Goal: Task Accomplishment & Management: Use online tool/utility

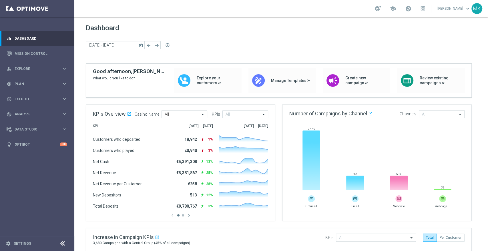
click at [324, 37] on div "Dashboard [DATE] [DATE] - [DATE] arrow_back arrow_forward help_outline" at bounding box center [281, 43] width 391 height 39
click at [32, 52] on link "Mission Control" at bounding box center [41, 53] width 53 height 15
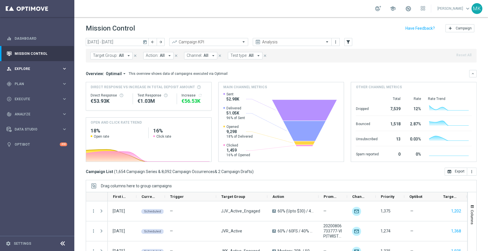
click at [34, 66] on div "person_search Explore keyboard_arrow_right" at bounding box center [37, 68] width 74 height 15
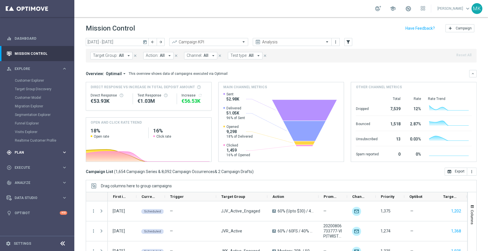
click at [31, 153] on span "Plan" at bounding box center [38, 152] width 47 height 3
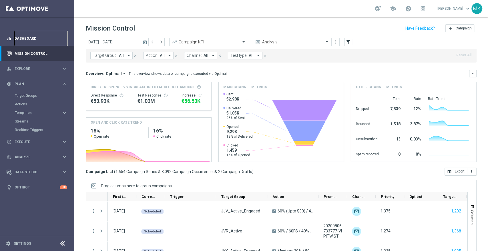
click at [34, 36] on link "Dashboard" at bounding box center [41, 38] width 53 height 15
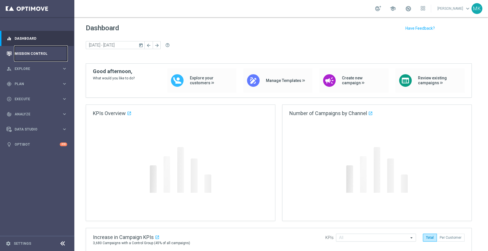
click at [38, 53] on link "Mission Control" at bounding box center [41, 53] width 53 height 15
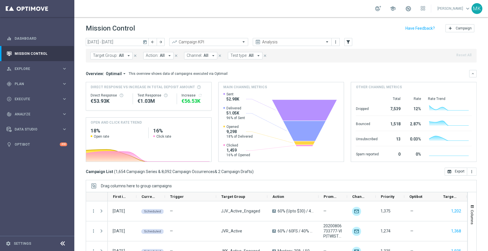
click at [127, 54] on icon "arrow_drop_down" at bounding box center [128, 55] width 5 height 5
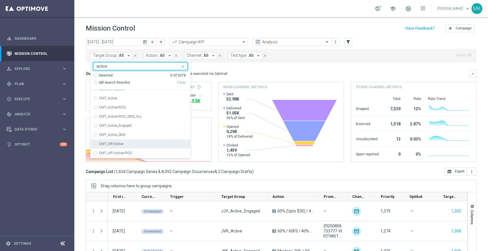
scroll to position [32, 0]
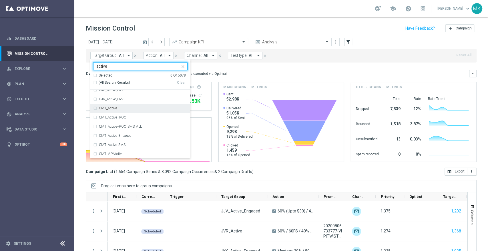
click at [95, 108] on div "CMT_Active" at bounding box center [140, 108] width 94 height 9
click at [95, 107] on div "CMT_Active" at bounding box center [140, 108] width 94 height 9
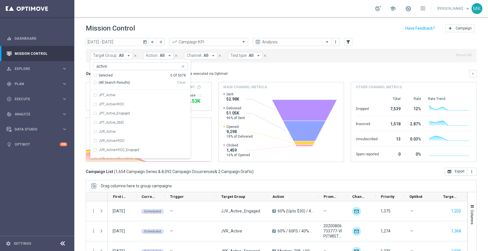
scroll to position [793, 0]
click at [120, 65] on input "active" at bounding box center [138, 66] width 84 height 5
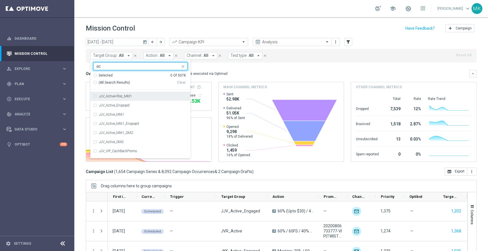
type input "a"
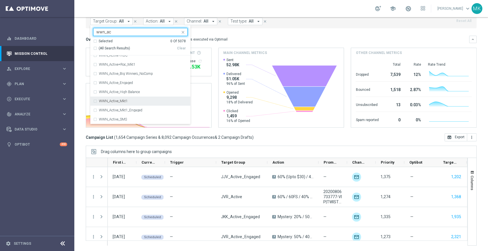
scroll to position [0, 0]
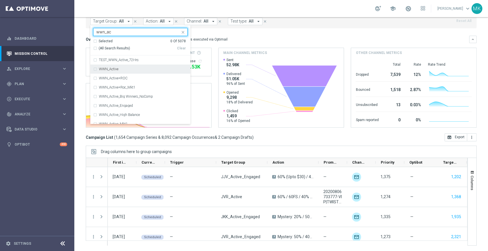
click at [114, 70] on label "WWN_Active" at bounding box center [108, 68] width 19 height 3
type input "wwn_ac"
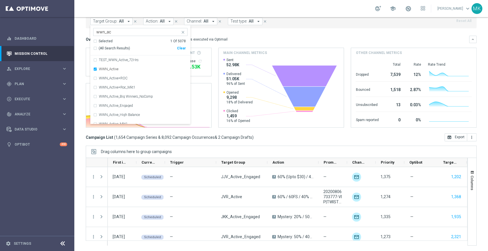
click at [311, 41] on div "Overview: Optimail arrow_drop_down This overview shows data of campaigns execut…" at bounding box center [277, 39] width 383 height 5
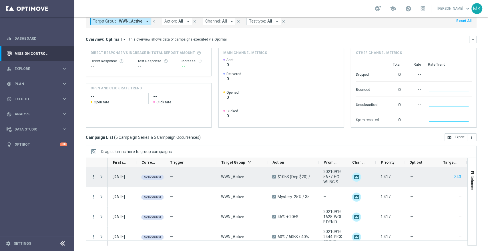
click at [93, 175] on icon "more_vert" at bounding box center [93, 176] width 5 height 5
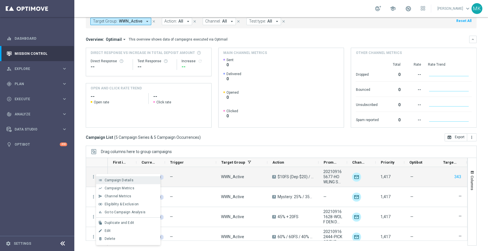
click at [120, 181] on span "Campaign Details" at bounding box center [119, 180] width 29 height 4
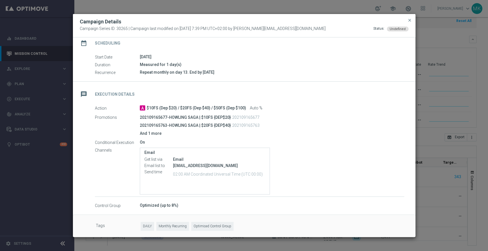
scroll to position [52, 0]
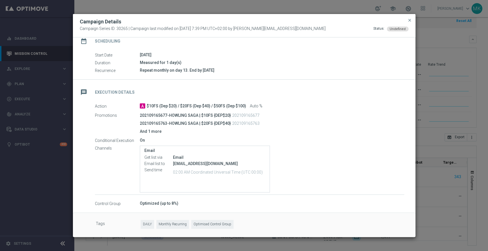
click at [182, 165] on div "promo@mediamanta.com" at bounding box center [219, 164] width 92 height 6
click at [408, 20] on span "close" at bounding box center [409, 20] width 5 height 5
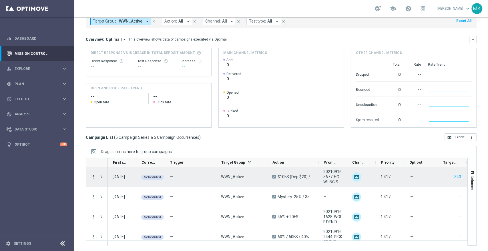
click at [95, 176] on icon "more_vert" at bounding box center [93, 176] width 5 height 5
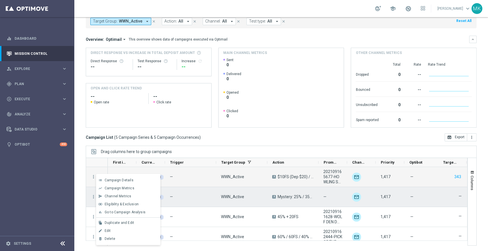
click at [92, 202] on div "more_vert" at bounding box center [91, 197] width 10 height 20
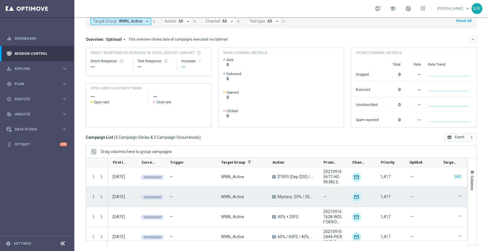
click at [92, 197] on icon "more_vert" at bounding box center [93, 196] width 5 height 5
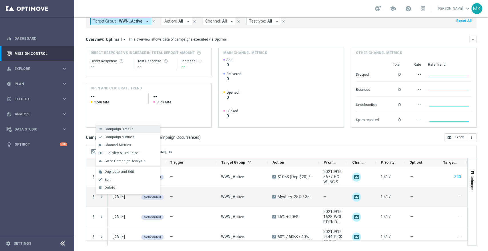
click at [124, 129] on span "Campaign Details" at bounding box center [119, 129] width 29 height 4
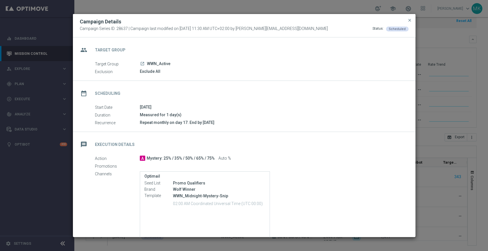
scroll to position [47, 0]
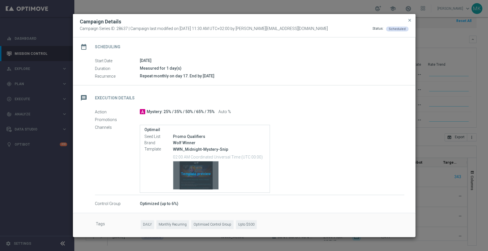
click at [197, 169] on div "Template preview" at bounding box center [195, 175] width 45 height 28
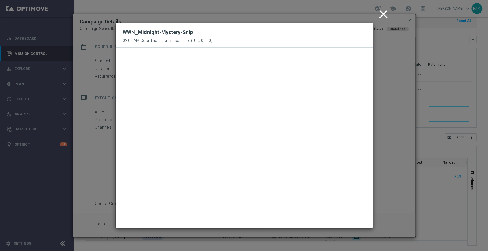
drag, startPoint x: 322, startPoint y: 91, endPoint x: 380, endPoint y: 11, distance: 99.0
click at [380, 11] on icon "close" at bounding box center [383, 14] width 14 height 14
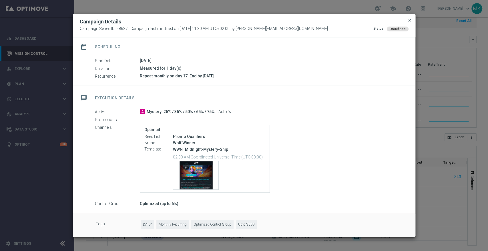
click at [411, 20] on span "close" at bounding box center [409, 20] width 5 height 5
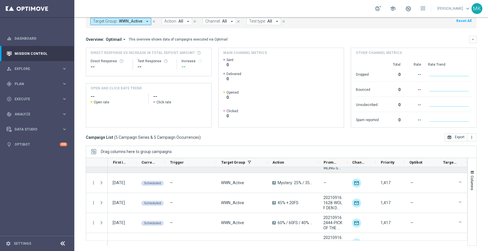
scroll to position [27, 0]
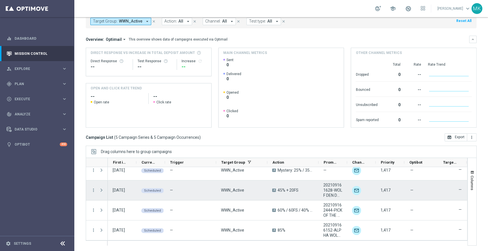
click at [91, 193] on menu-column "more_vert" at bounding box center [93, 190] width 5 height 5
click at [93, 191] on icon "more_vert" at bounding box center [93, 190] width 5 height 5
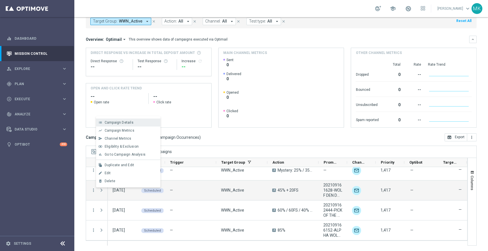
click at [122, 121] on span "Campaign Details" at bounding box center [119, 123] width 29 height 4
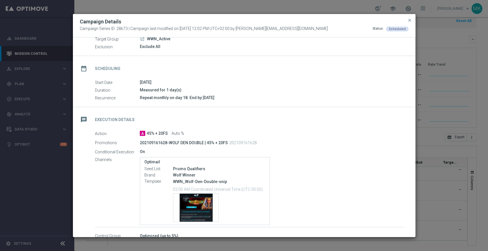
scroll to position [57, 0]
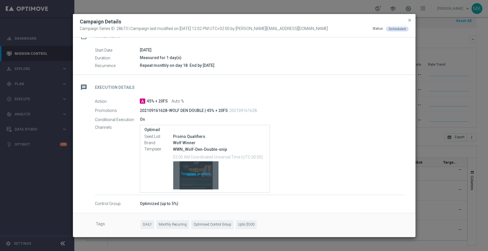
click at [199, 173] on div "Template preview" at bounding box center [195, 175] width 45 height 28
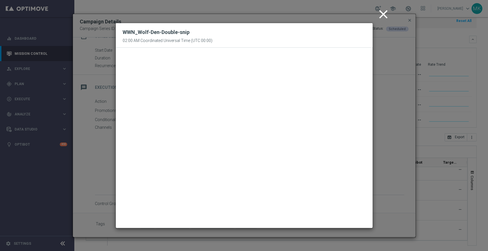
click at [383, 13] on icon "close" at bounding box center [383, 14] width 14 height 14
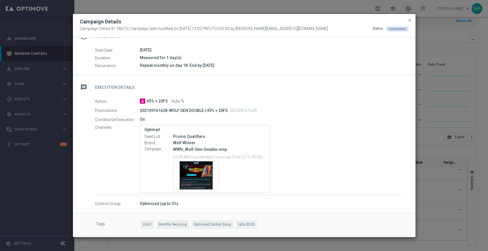
click at [410, 24] on div "Campaign Details" at bounding box center [243, 21] width 337 height 7
click at [410, 21] on span "close" at bounding box center [409, 20] width 5 height 5
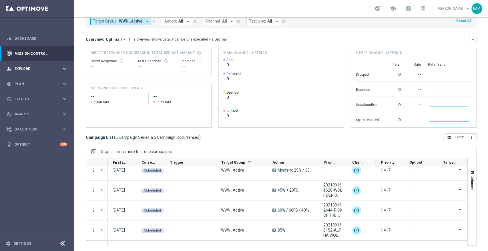
click at [33, 69] on span "Explore" at bounding box center [38, 68] width 47 height 3
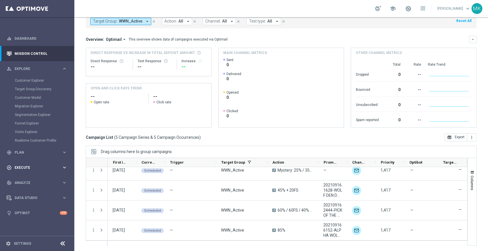
click at [24, 164] on div "play_circle_outline Execute keyboard_arrow_right" at bounding box center [37, 167] width 74 height 15
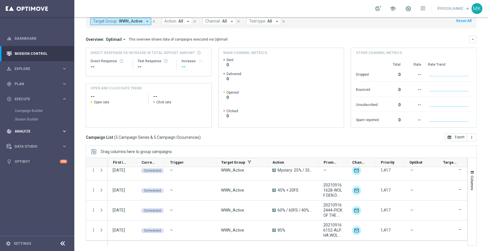
click at [26, 134] on div "track_changes Analyze keyboard_arrow_right" at bounding box center [37, 131] width 74 height 15
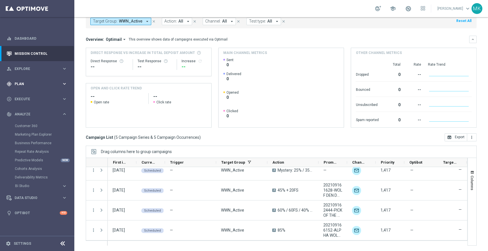
click at [30, 83] on span "Plan" at bounding box center [38, 83] width 47 height 3
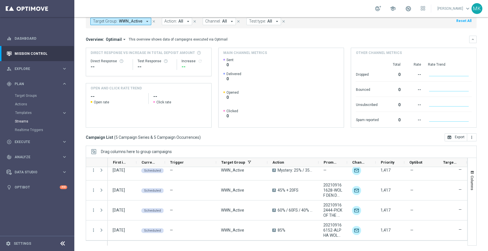
click at [23, 119] on link "Streams" at bounding box center [37, 121] width 45 height 5
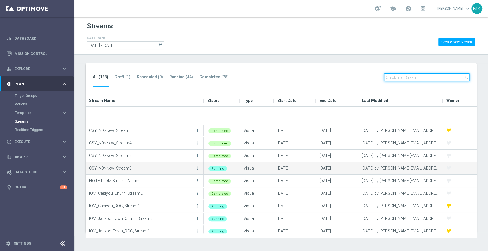
scroll to position [63, 0]
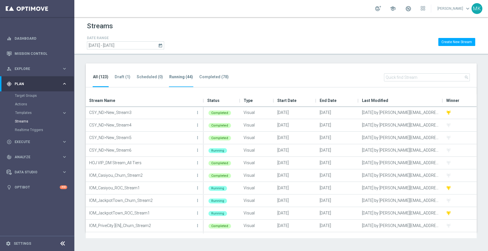
click at [183, 75] on tab-header "Running (44)" at bounding box center [181, 77] width 24 height 5
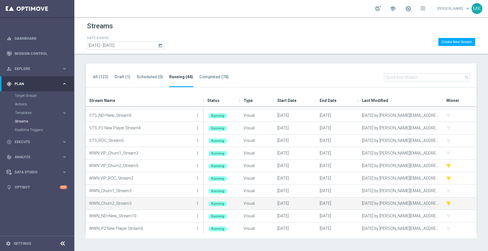
scroll to position [427, 0]
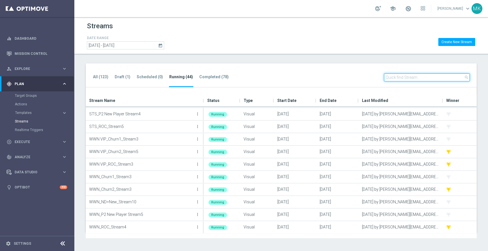
click at [414, 78] on input "text" at bounding box center [427, 77] width 86 height 8
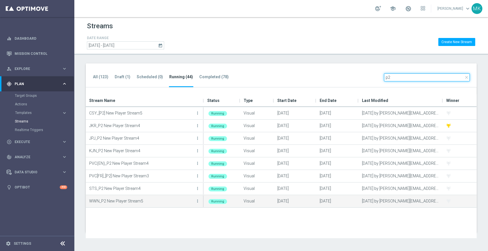
type input "p2"
click at [115, 201] on p "WWN_P2 New Player Stream5" at bounding box center [141, 201] width 105 height 9
click at [198, 199] on icon "more_vert" at bounding box center [197, 201] width 5 height 5
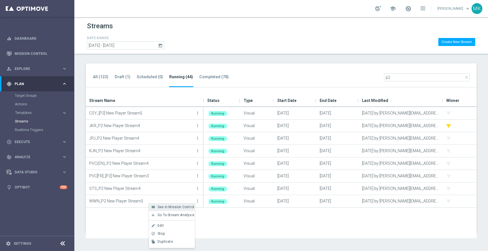
click at [185, 206] on span "See in Mission Control" at bounding box center [175, 207] width 37 height 4
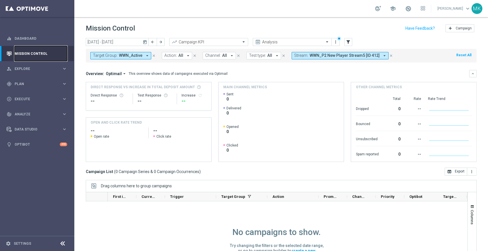
click at [30, 53] on link "Mission Control" at bounding box center [41, 53] width 53 height 15
click at [31, 97] on div "play_circle_outline Execute" at bounding box center [34, 99] width 55 height 5
click at [29, 129] on div "track_changes Analyze" at bounding box center [34, 131] width 55 height 5
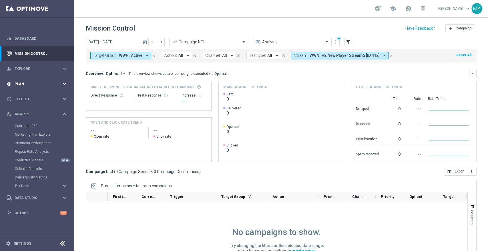
click at [33, 82] on span "Plan" at bounding box center [38, 83] width 47 height 3
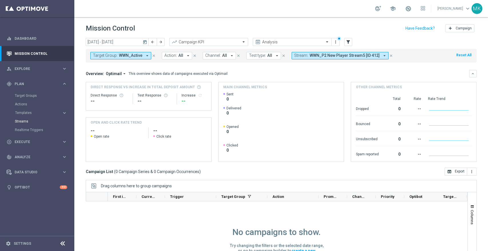
click at [26, 123] on link "Streams" at bounding box center [37, 121] width 45 height 5
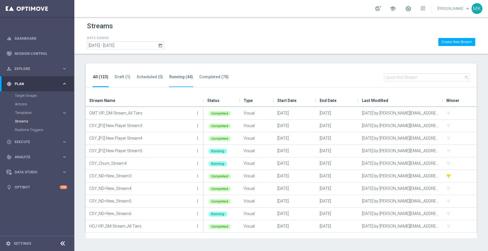
click at [179, 76] on tab-header "Running (44)" at bounding box center [181, 77] width 24 height 5
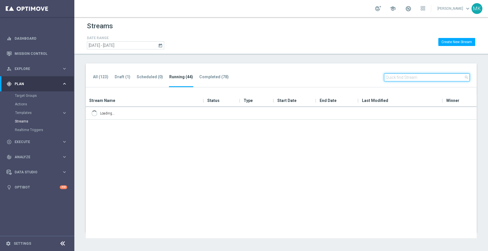
click at [424, 79] on input "text" at bounding box center [427, 77] width 86 height 8
type input "p2"
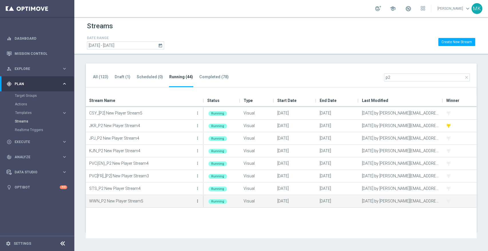
click at [199, 201] on icon "more_vert" at bounding box center [197, 201] width 5 height 5
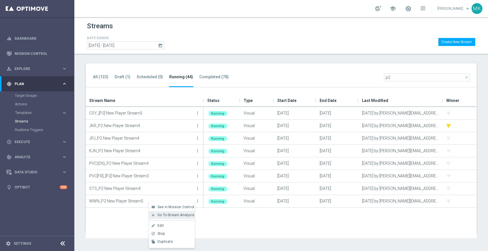
click at [174, 217] on span "Go To Stream Analysis" at bounding box center [175, 215] width 37 height 4
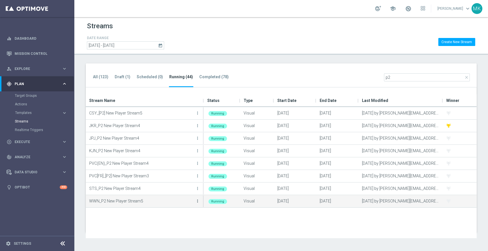
click at [197, 203] on icon "more_vert" at bounding box center [197, 201] width 5 height 5
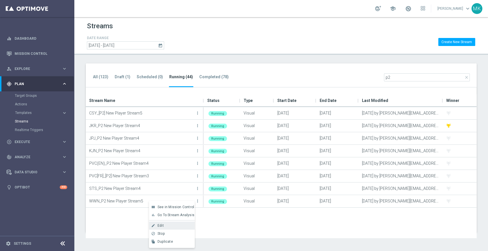
click at [172, 226] on div "Edit" at bounding box center [174, 226] width 35 height 4
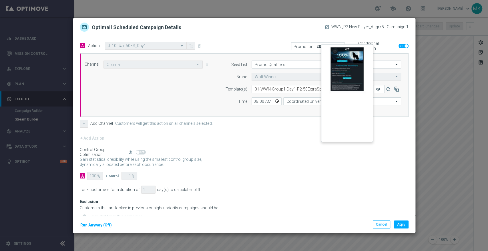
click at [376, 87] on icon "remove_red_eye" at bounding box center [378, 89] width 5 height 5
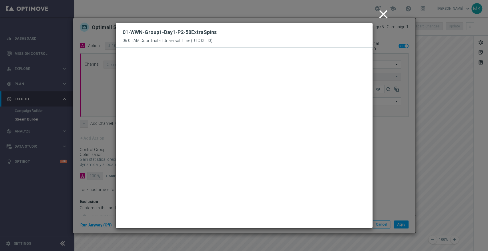
click at [385, 15] on icon "close" at bounding box center [383, 14] width 14 height 14
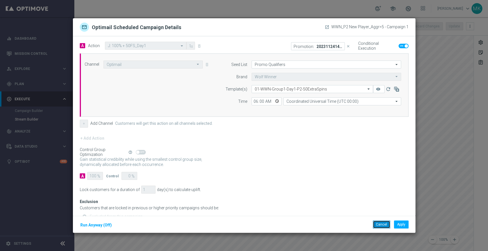
click at [384, 223] on button "Cancel" at bounding box center [381, 225] width 17 height 8
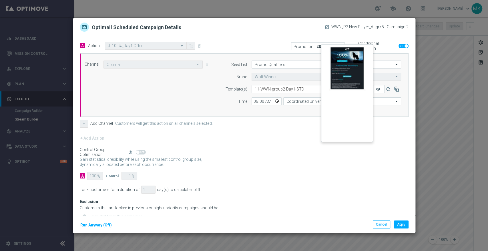
click at [373, 91] on button "remove_red_eye" at bounding box center [378, 89] width 11 height 8
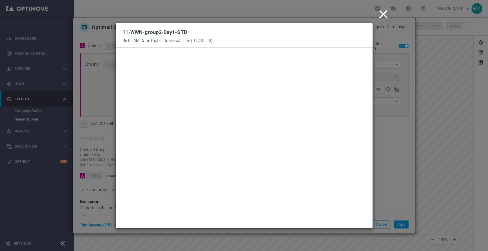
click at [385, 15] on icon "close" at bounding box center [383, 14] width 14 height 14
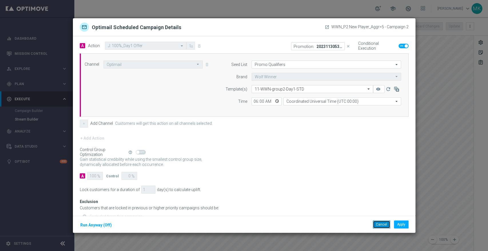
click at [381, 227] on button "Cancel" at bounding box center [381, 225] width 17 height 8
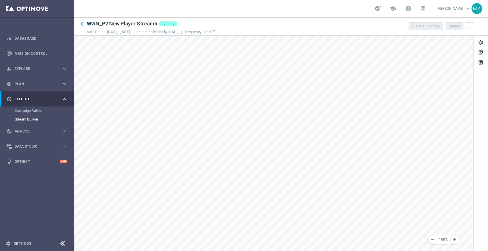
click at [487, 157] on div "remove 100% add settings sticky_note_2 assignment" at bounding box center [280, 143] width 413 height 215
